Goal: Navigation & Orientation: Understand site structure

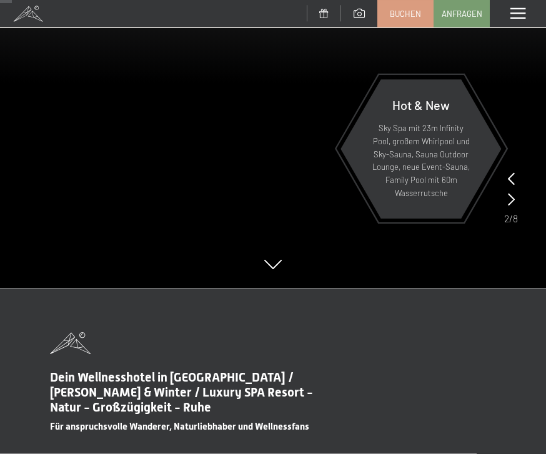
scroll to position [119, 0]
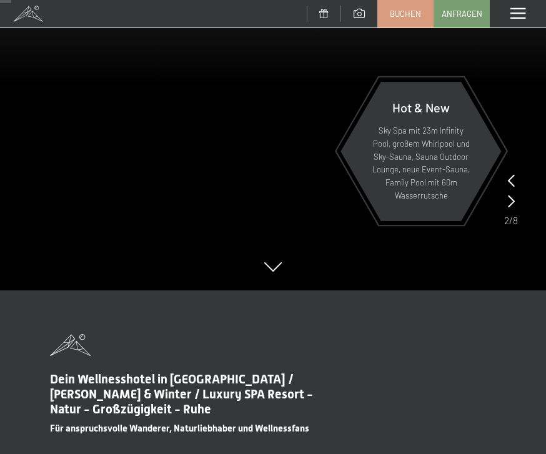
click at [511, 13] on span at bounding box center [518, 13] width 15 height 11
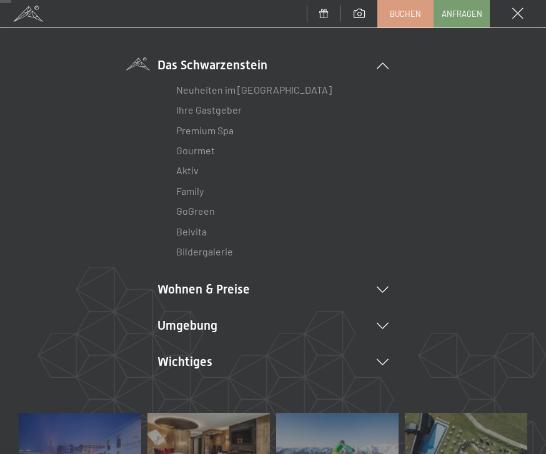
scroll to position [86, 0]
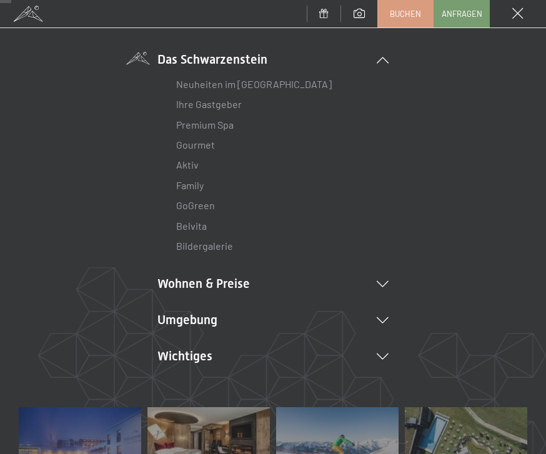
click at [201, 161] on li "Aktiv Wochenprogramm Bilder" at bounding box center [273, 165] width 194 height 20
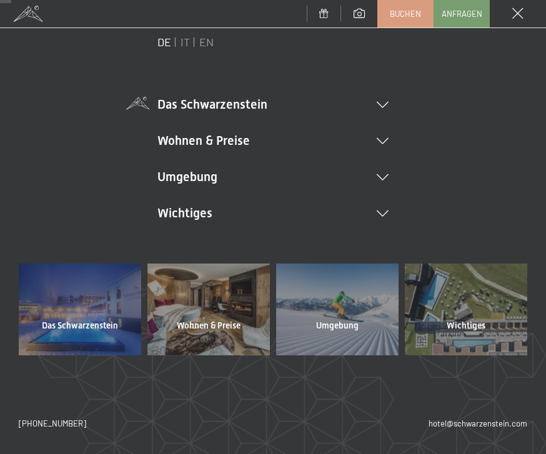
scroll to position [40, 0]
click at [434, 102] on div "DE IT EN Das Schwarzenstein Neuheiten im Schwarzenstein Ihre Gastgeber Premium …" at bounding box center [273, 149] width 509 height 229
click at [374, 101] on li "Das Schwarzenstein Neuheiten im Schwarzenstein Ihre Gastgeber Premium Spa Gourm…" at bounding box center [273, 105] width 231 height 18
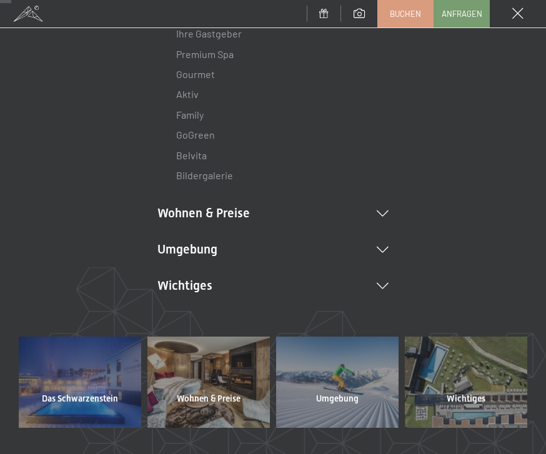
scroll to position [151, 0]
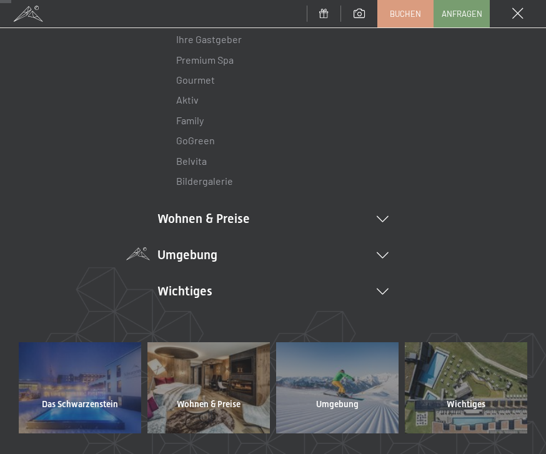
click at [382, 246] on li "Umgebung Das Ahrntal Ski & Winter Skifahren Skischule Wandern & Sommer Wandern …" at bounding box center [273, 255] width 231 height 18
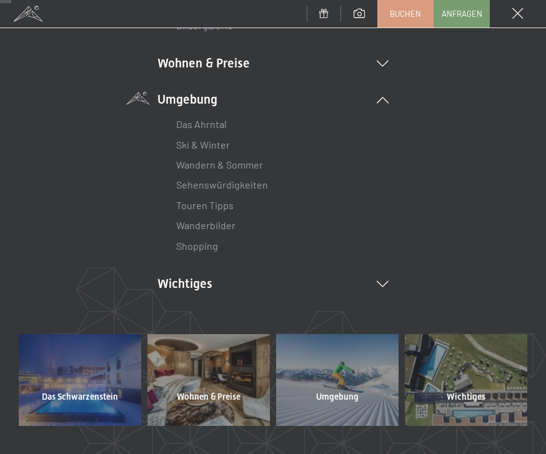
scroll to position [309, 0]
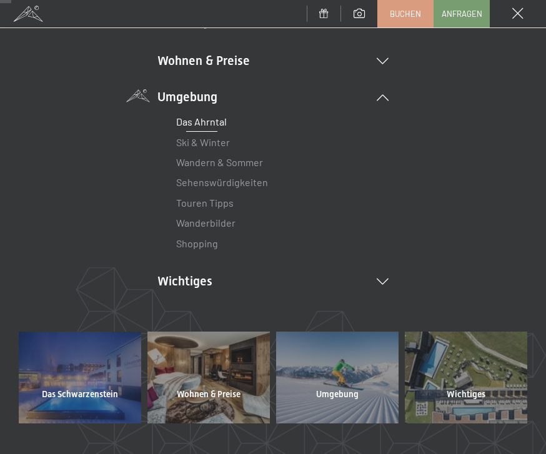
click at [214, 119] on link "Das Ahrntal" at bounding box center [201, 122] width 51 height 12
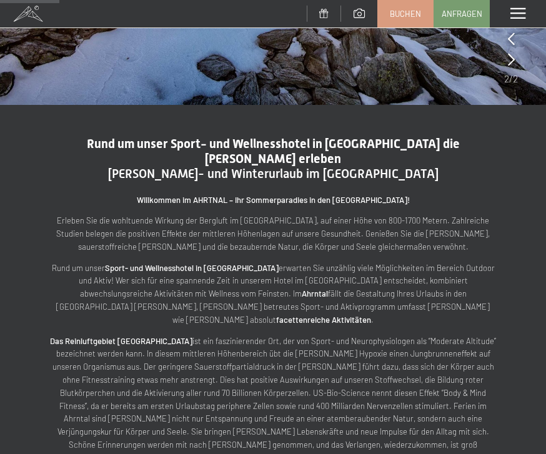
scroll to position [304, 0]
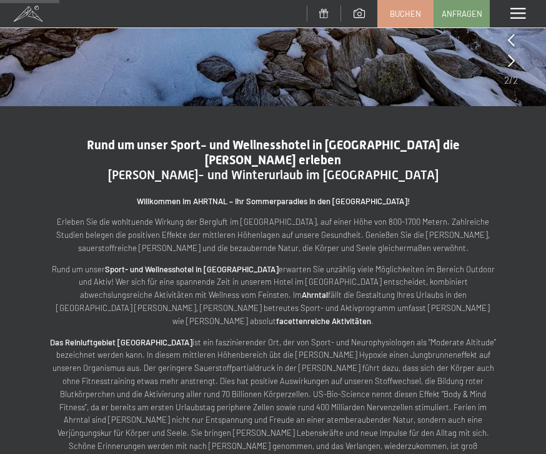
click at [513, 18] on span at bounding box center [518, 13] width 15 height 11
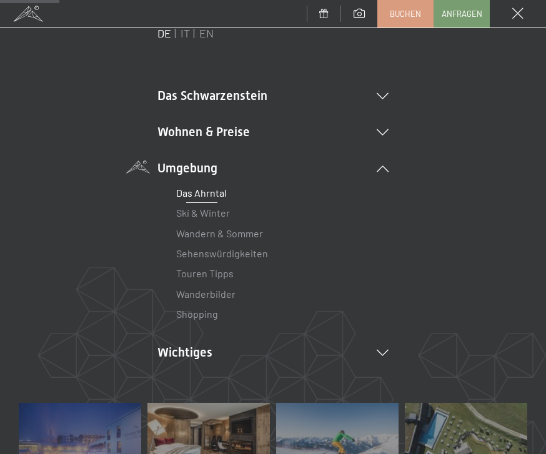
scroll to position [56, 0]
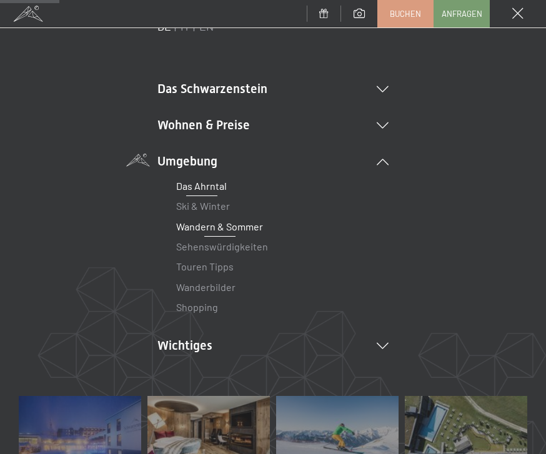
click at [258, 227] on link "Wandern & Sommer" at bounding box center [219, 227] width 87 height 12
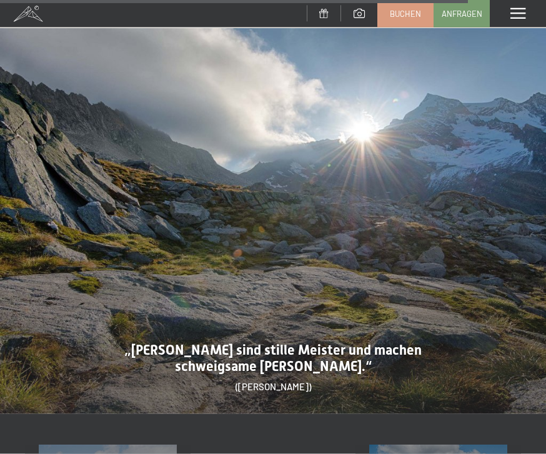
scroll to position [3987, 0]
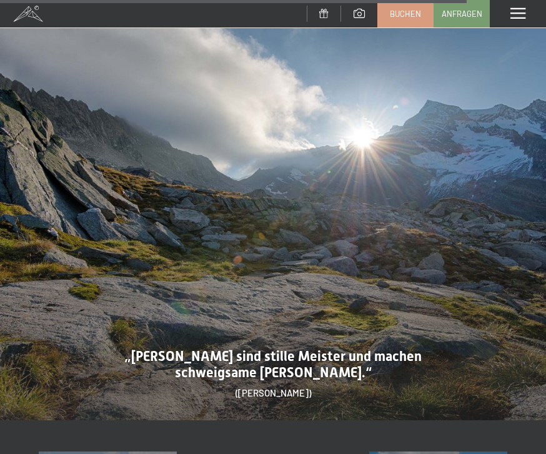
click at [513, 20] on div "Menü" at bounding box center [518, 14] width 56 height 28
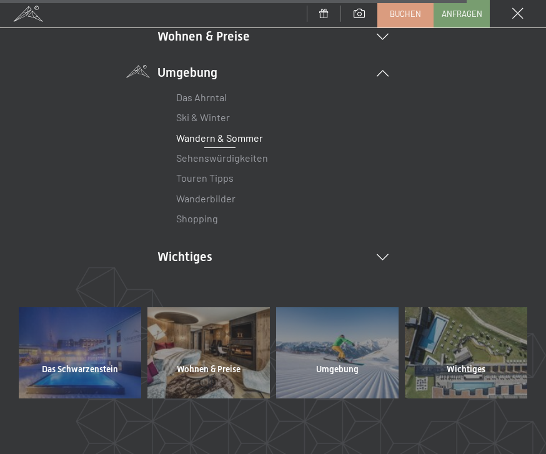
scroll to position [148, 0]
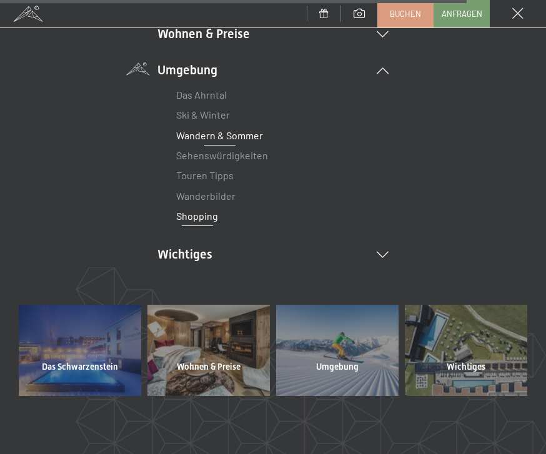
click at [204, 213] on link "Shopping" at bounding box center [197, 216] width 42 height 12
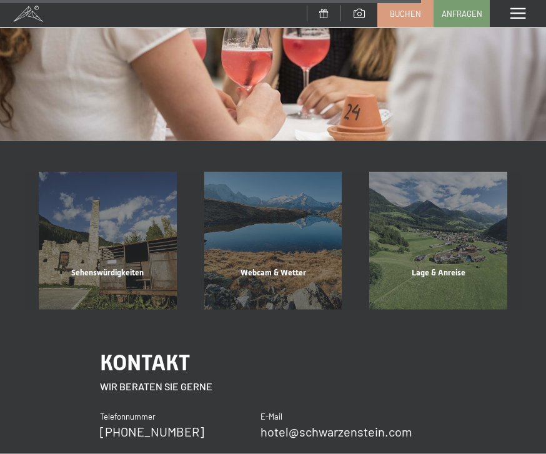
scroll to position [1343, 0]
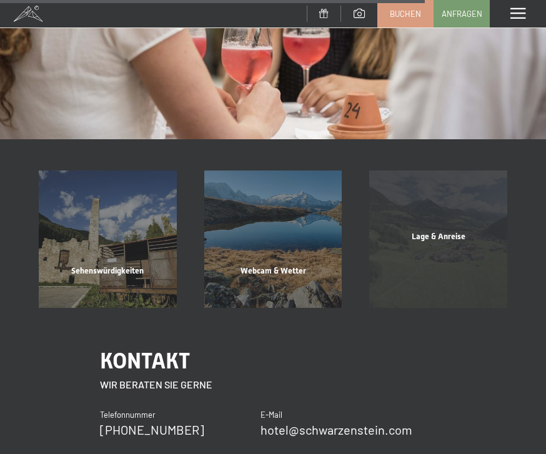
click at [434, 232] on span "Lage & Anreise" at bounding box center [439, 236] width 54 height 9
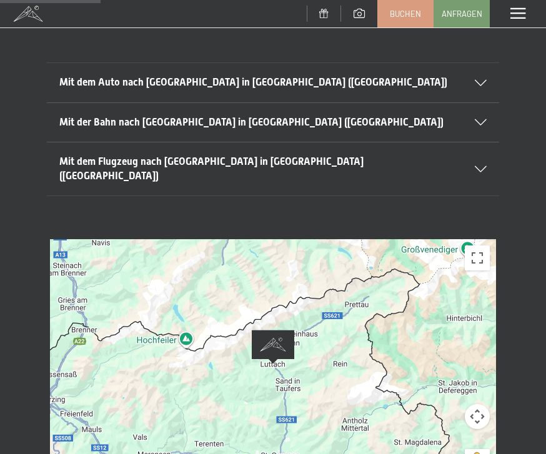
scroll to position [151, 0]
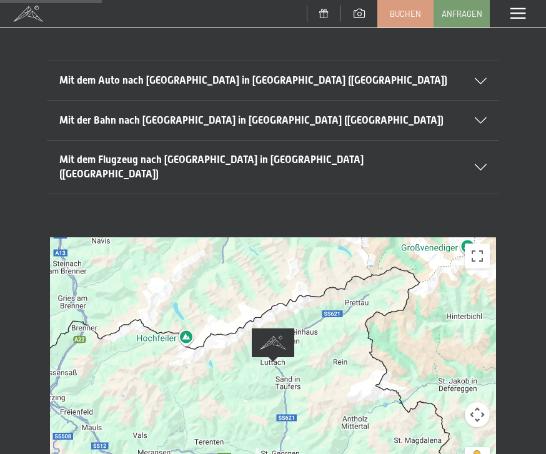
click at [476, 118] on icon at bounding box center [481, 121] width 12 height 6
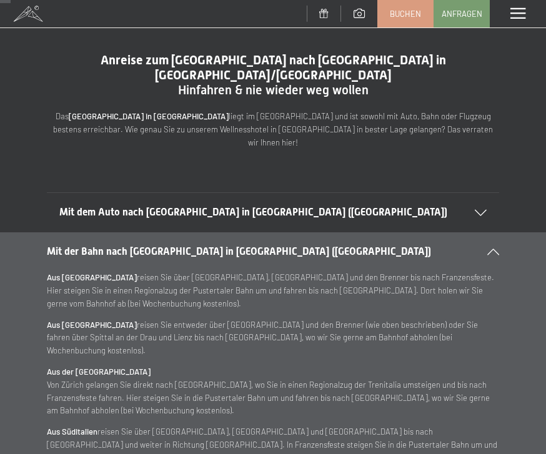
scroll to position [20, 0]
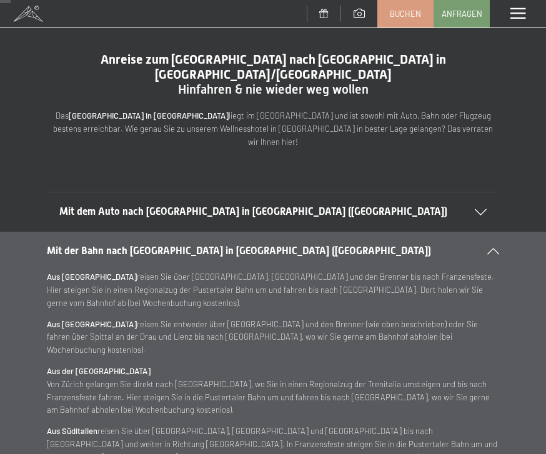
click at [478, 193] on div "Mit dem Auto nach [GEOGRAPHIC_DATA] in [GEOGRAPHIC_DATA] ([GEOGRAPHIC_DATA])" at bounding box center [273, 212] width 428 height 39
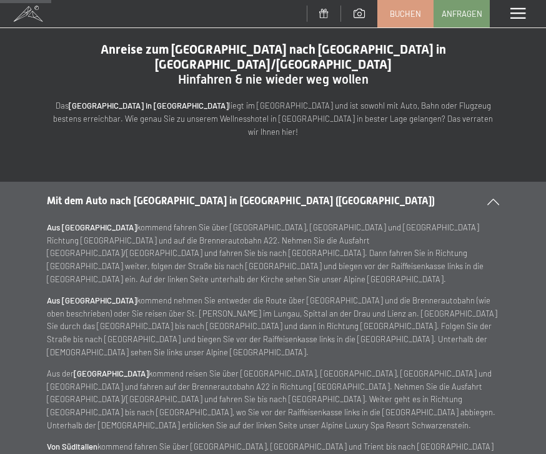
scroll to position [0, 0]
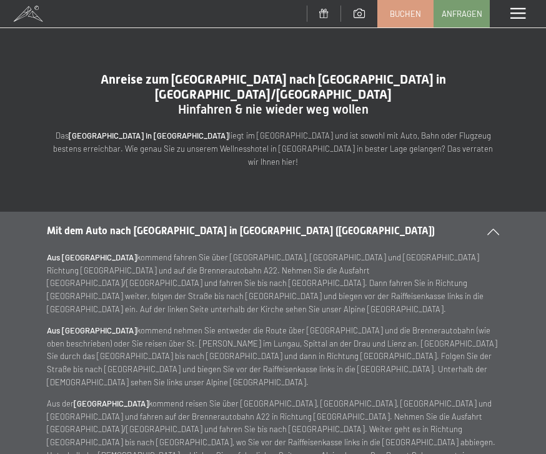
click at [520, 18] on span at bounding box center [518, 13] width 15 height 11
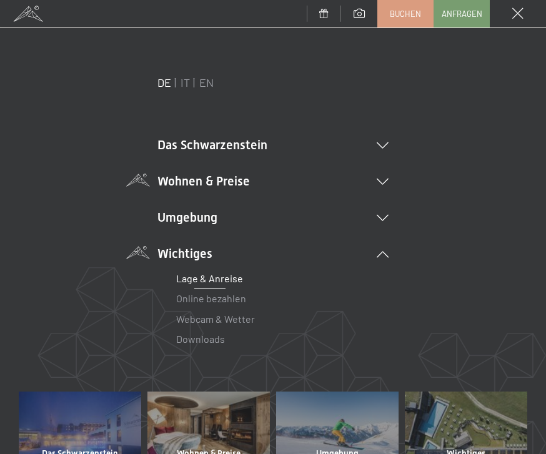
click at [381, 179] on icon at bounding box center [383, 182] width 12 height 6
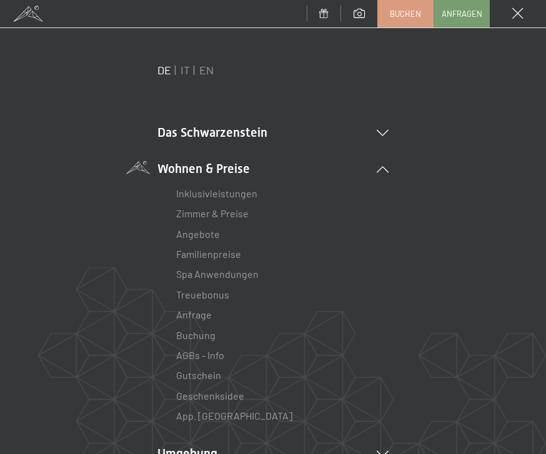
scroll to position [12, 0]
click at [219, 294] on link "Treuebonus" at bounding box center [202, 295] width 53 height 12
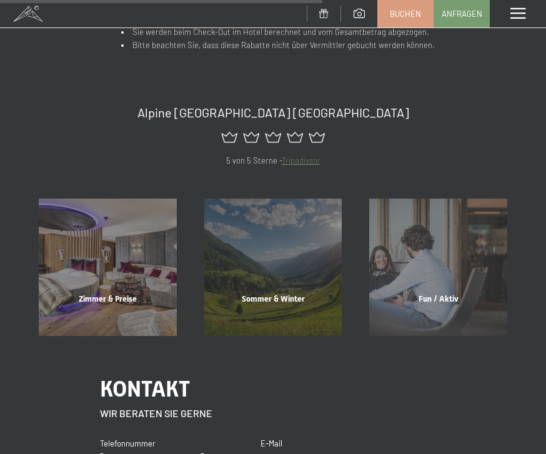
scroll to position [652, 0]
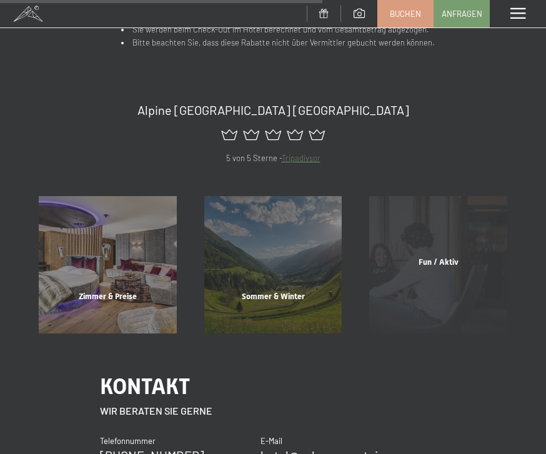
click at [419, 260] on span "Fun / Aktiv" at bounding box center [439, 262] width 40 height 9
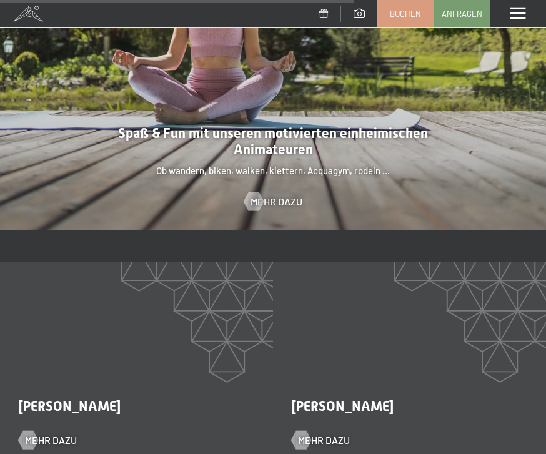
scroll to position [1736, 0]
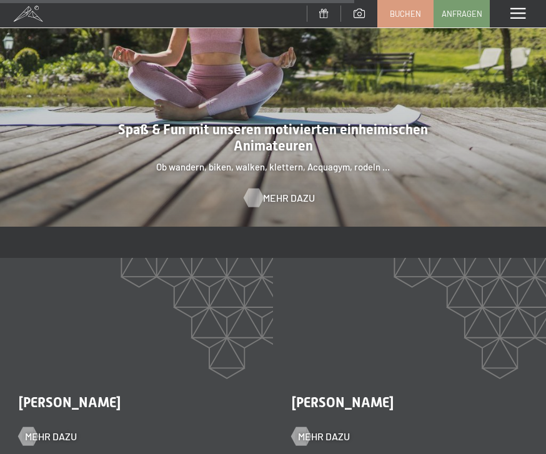
click at [293, 191] on span "Mehr dazu" at bounding box center [289, 198] width 52 height 14
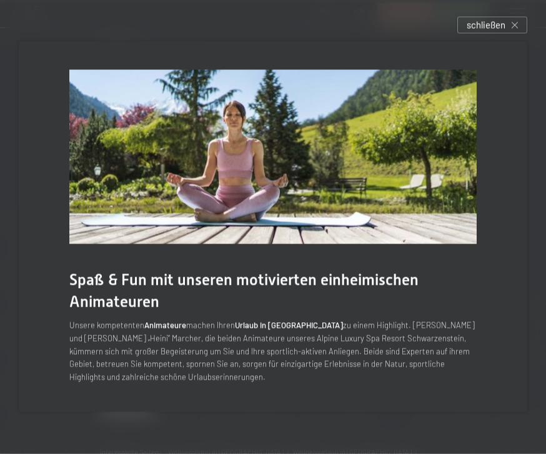
scroll to position [2774, 0]
click at [510, 34] on div "schließen" at bounding box center [493, 25] width 70 height 17
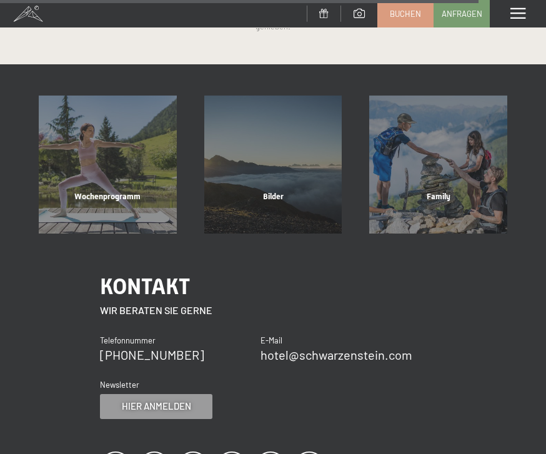
scroll to position [2431, 0]
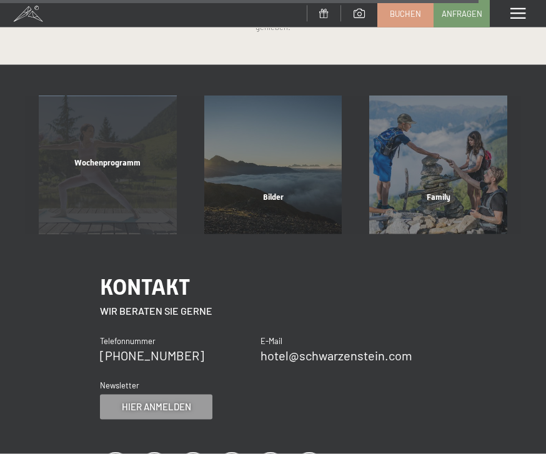
click at [106, 171] on div "Wochenprogramm" at bounding box center [108, 179] width 166 height 43
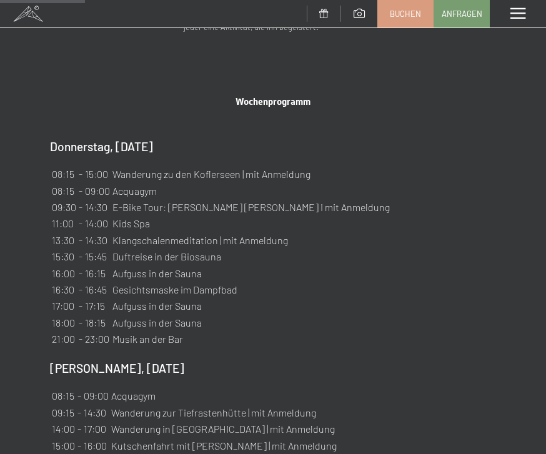
scroll to position [589, 0]
click at [433, 293] on div "Donnerstag, [DATE] 08:15 - 15:00 Wanderung zu den Koflerseen | mit Anmeldung 08…" at bounding box center [273, 242] width 446 height 209
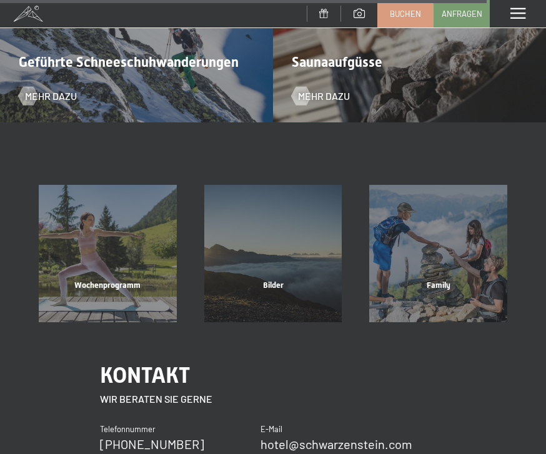
scroll to position [3455, 0]
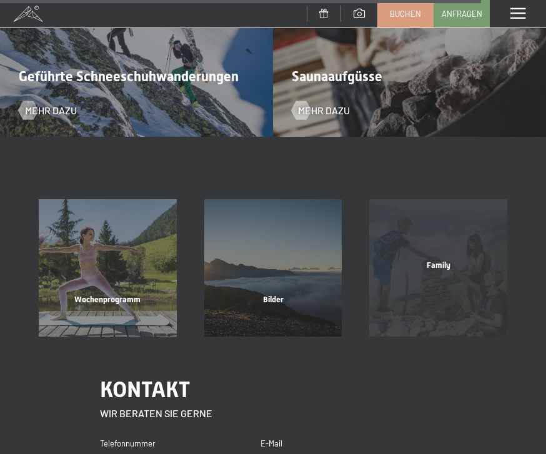
click at [433, 266] on div "Family" at bounding box center [439, 281] width 166 height 43
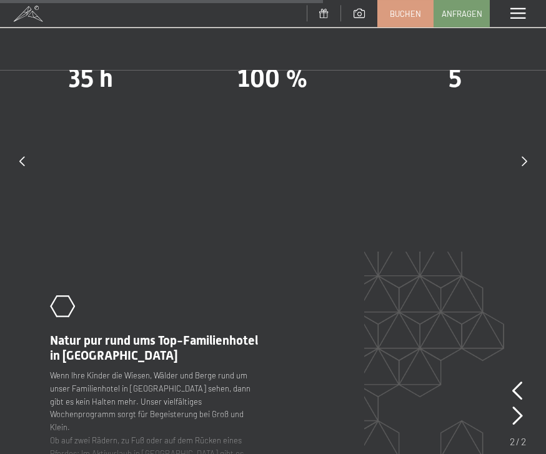
scroll to position [3518, 0]
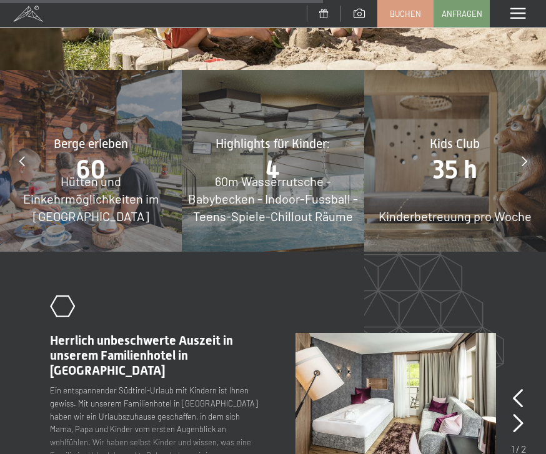
click at [519, 146] on div at bounding box center [524, 161] width 31 height 31
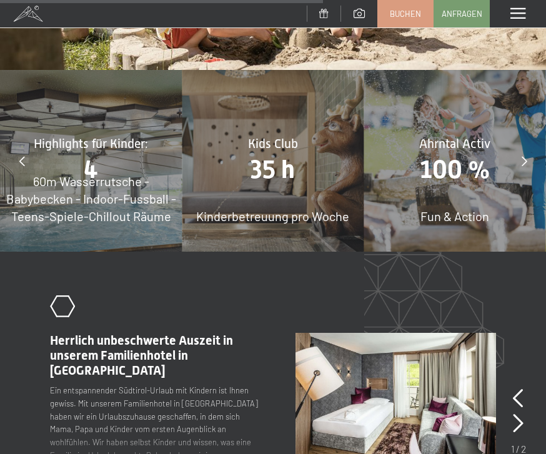
click at [522, 156] on icon at bounding box center [525, 161] width 6 height 10
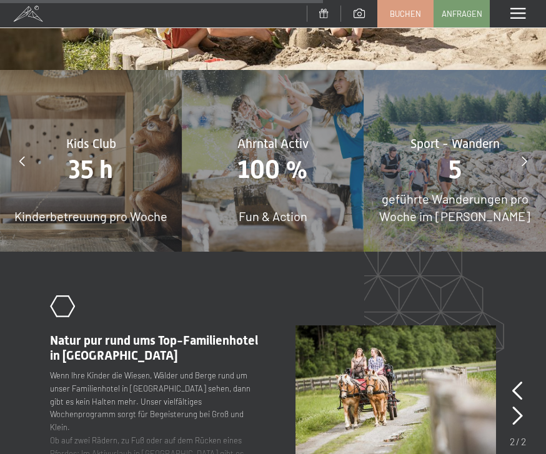
click at [523, 156] on icon at bounding box center [525, 161] width 6 height 10
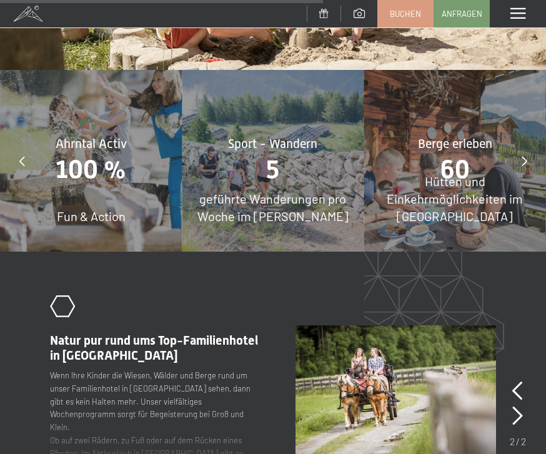
click at [525, 156] on icon at bounding box center [525, 161] width 6 height 10
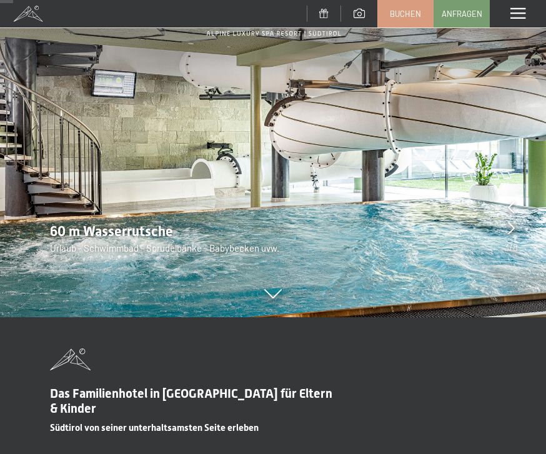
scroll to position [0, 0]
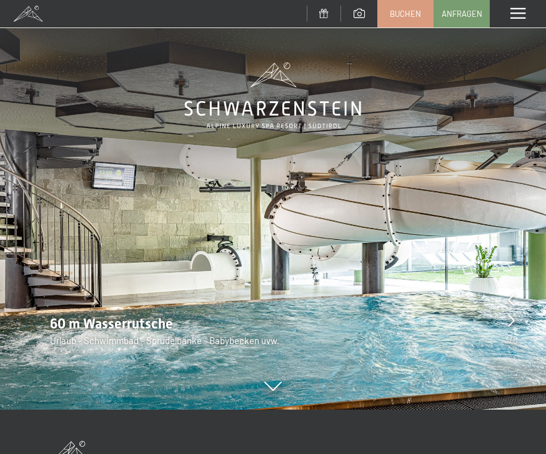
click at [513, 18] on span at bounding box center [518, 13] width 15 height 11
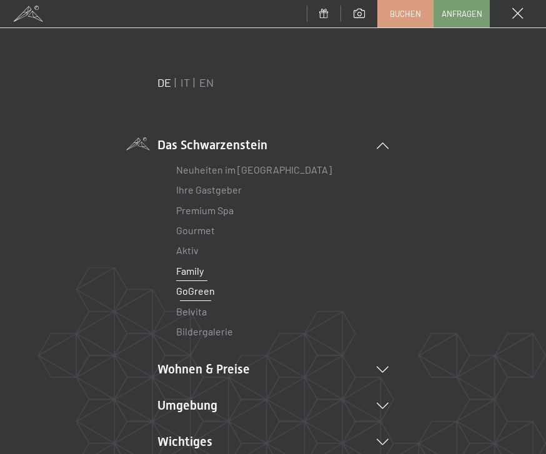
click at [211, 287] on link "GoGreen" at bounding box center [195, 291] width 39 height 12
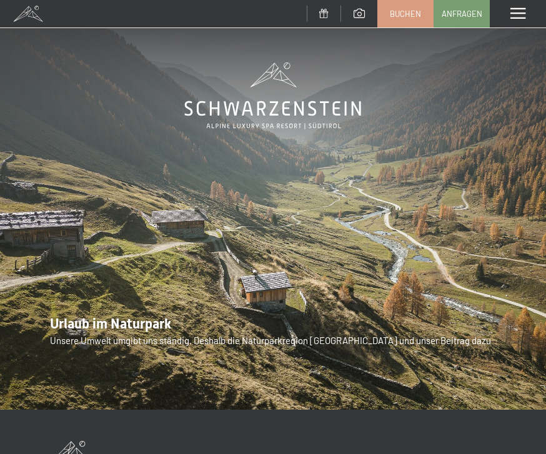
click at [516, 11] on span at bounding box center [518, 13] width 15 height 11
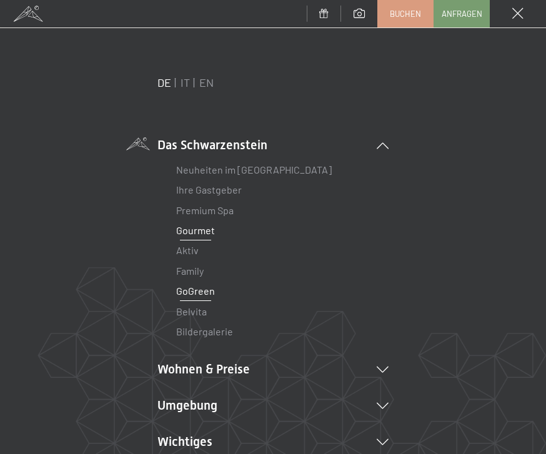
click at [207, 231] on link "Gourmet" at bounding box center [195, 230] width 39 height 12
